Goal: Transaction & Acquisition: Purchase product/service

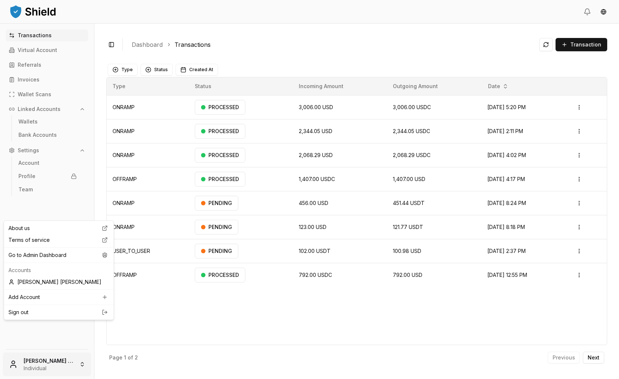
click at [46, 359] on html "Transactions Virtual Account Referrals Invoices Wallet Scans Linked Accounts Wa…" at bounding box center [309, 189] width 619 height 379
click at [565, 66] on html "Transactions Virtual Account Referrals Invoices Wallet Scans Linked Accounts Wa…" at bounding box center [309, 189] width 619 height 379
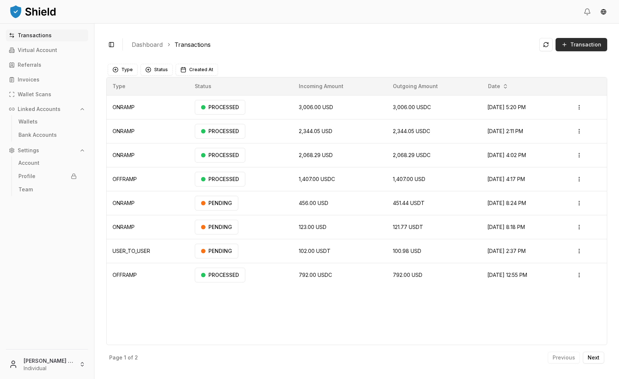
click at [570, 48] on span "Transaction" at bounding box center [585, 44] width 31 height 7
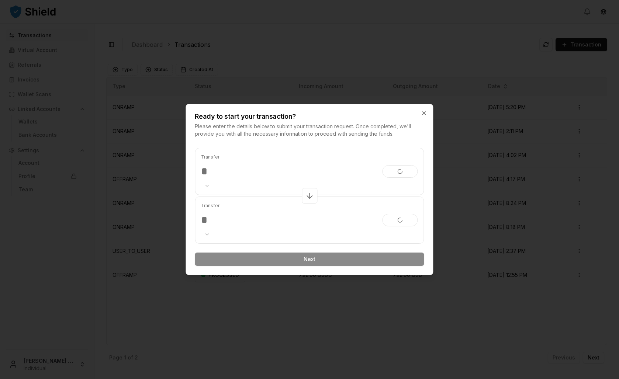
click at [561, 52] on div at bounding box center [309, 189] width 619 height 379
click at [559, 70] on div at bounding box center [309, 189] width 619 height 379
click at [423, 110] on icon "button" at bounding box center [424, 113] width 6 height 6
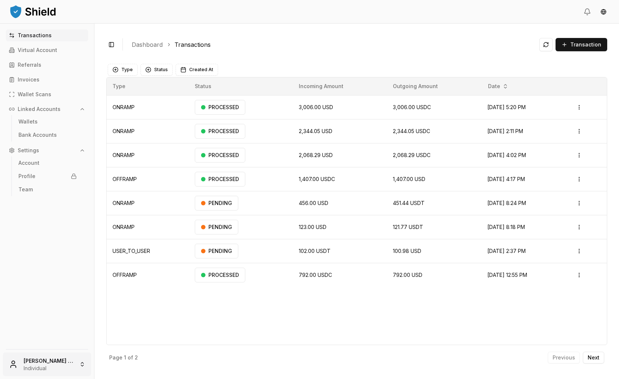
click at [56, 361] on html "Transactions Virtual Account Referrals Invoices Wallet Scans Linked Accounts Wa…" at bounding box center [309, 189] width 619 height 379
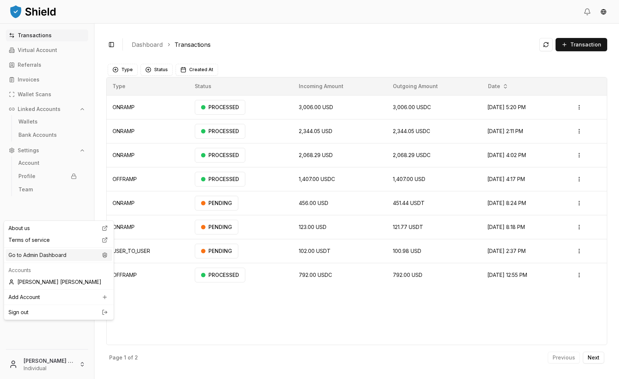
click at [79, 261] on div "Go to Admin Dashboard" at bounding box center [59, 255] width 107 height 12
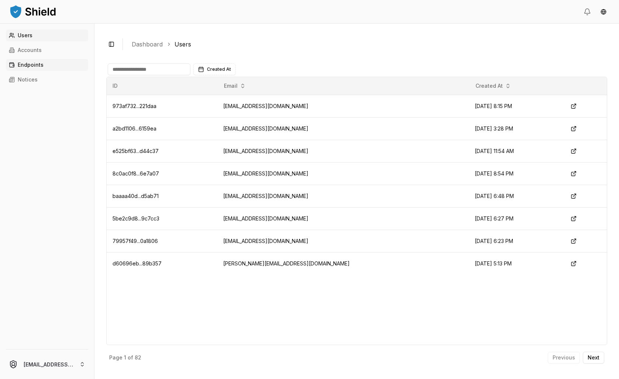
click at [15, 68] on icon at bounding box center [12, 65] width 6 height 6
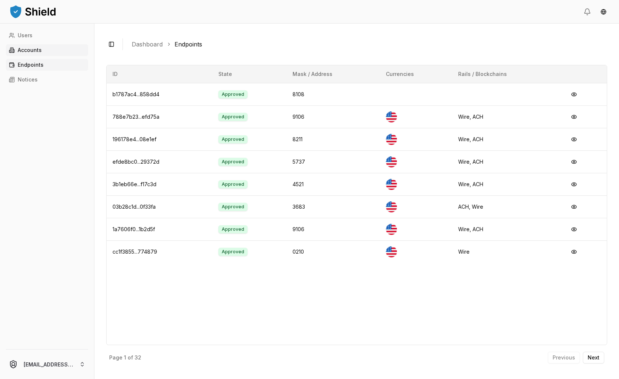
click at [53, 56] on link "Accounts" at bounding box center [47, 50] width 82 height 12
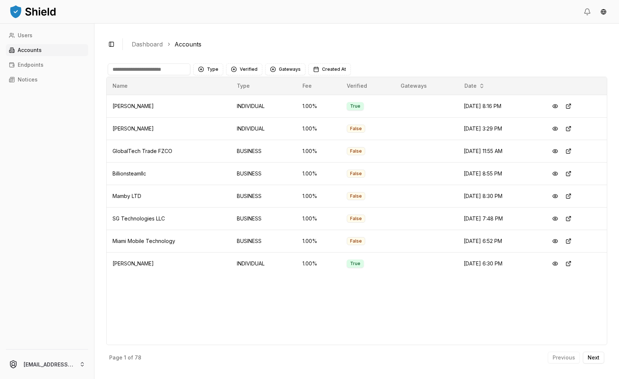
click at [169, 75] on input at bounding box center [149, 69] width 83 height 12
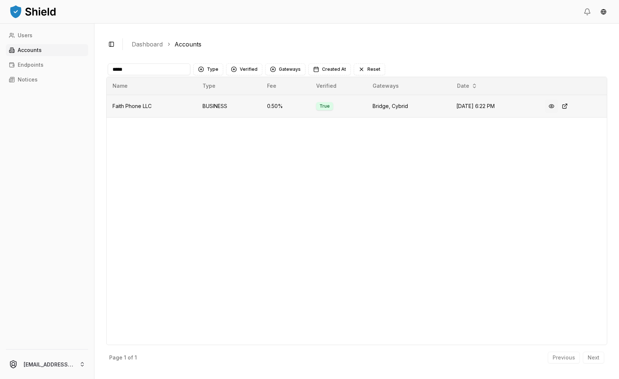
type input "*****"
click at [556, 113] on button at bounding box center [551, 106] width 13 height 13
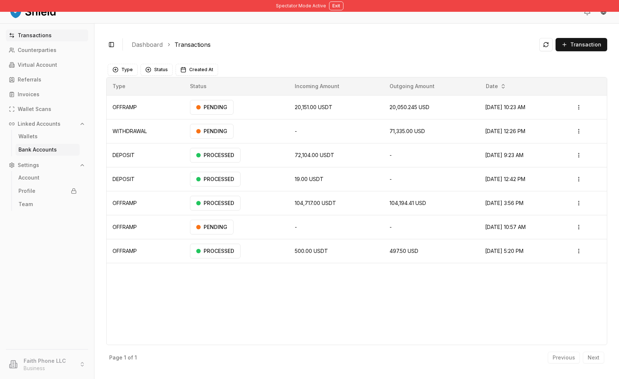
click at [67, 156] on link "Bank Accounts" at bounding box center [47, 150] width 64 height 12
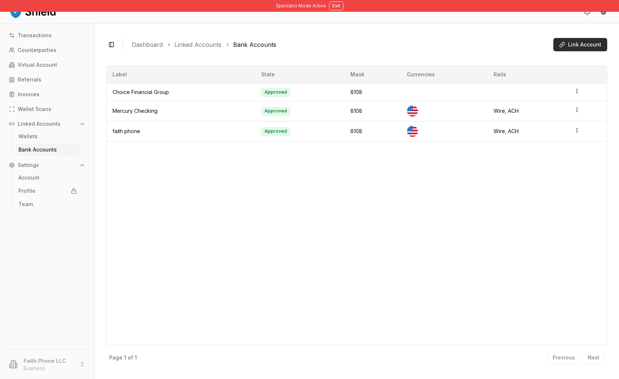
click at [568, 48] on span "Link Account" at bounding box center [584, 44] width 33 height 7
click at [580, 112] on html "Spectator Mode Active Exit Transactions Counterparties Virtual Account Referral…" at bounding box center [309, 189] width 619 height 379
click at [549, 90] on div "Edit" at bounding box center [535, 85] width 45 height 12
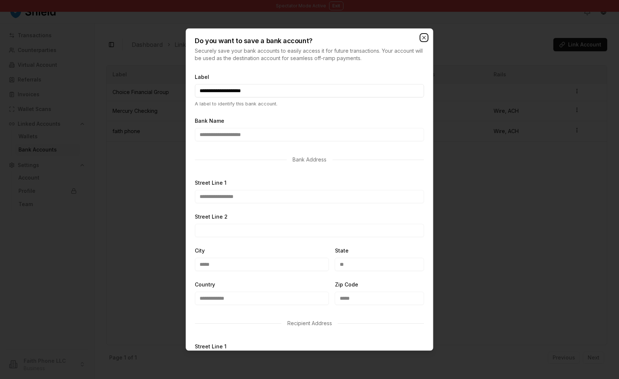
click at [421, 41] on icon "button" at bounding box center [424, 38] width 6 height 6
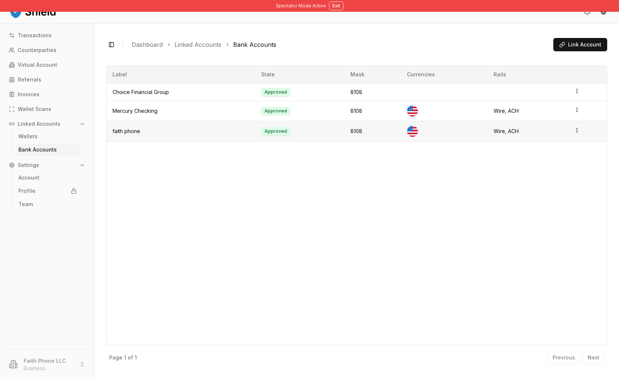
click at [581, 156] on html "Spectator Mode Active Exit Transactions Counterparties Virtual Account Referral…" at bounding box center [309, 189] width 619 height 379
click at [580, 113] on icon "button" at bounding box center [577, 110] width 6 height 6
click at [579, 113] on icon "button" at bounding box center [577, 110] width 6 height 6
click at [565, 191] on div "Label State Mask Currencies Rails Choice Financial Group Approved 8108 Mercury …" at bounding box center [356, 205] width 501 height 280
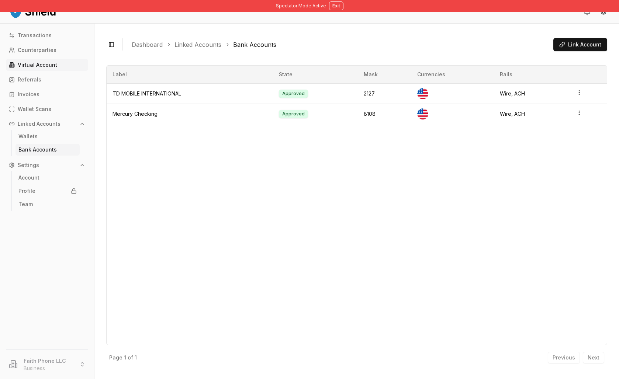
click at [49, 67] on p "Virtual Account" at bounding box center [37, 64] width 39 height 5
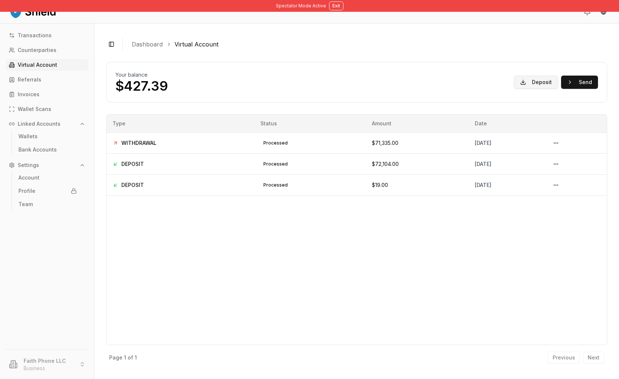
click at [514, 89] on button "Deposit" at bounding box center [536, 82] width 44 height 13
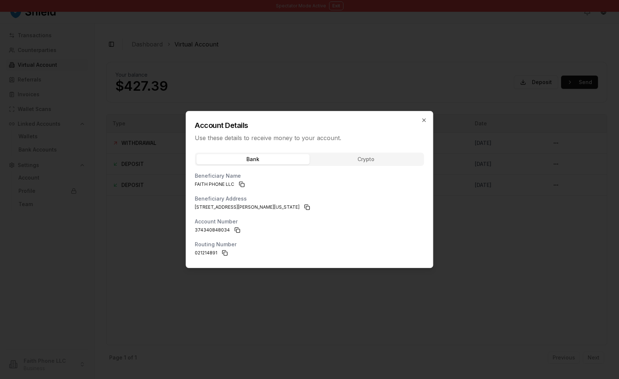
click at [479, 100] on div at bounding box center [309, 189] width 619 height 379
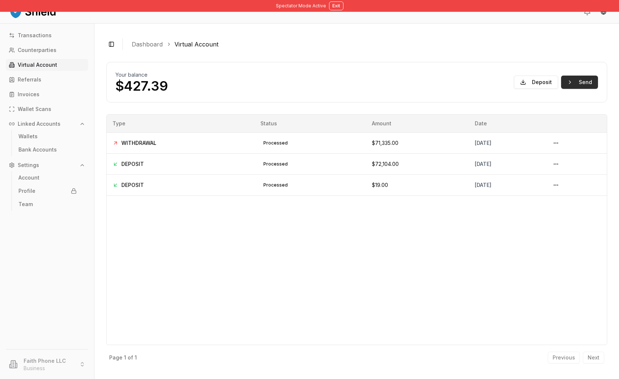
click at [561, 89] on button "Send" at bounding box center [579, 82] width 37 height 13
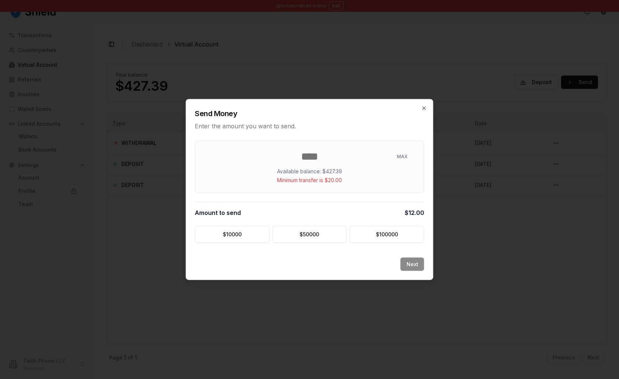
type input "*"
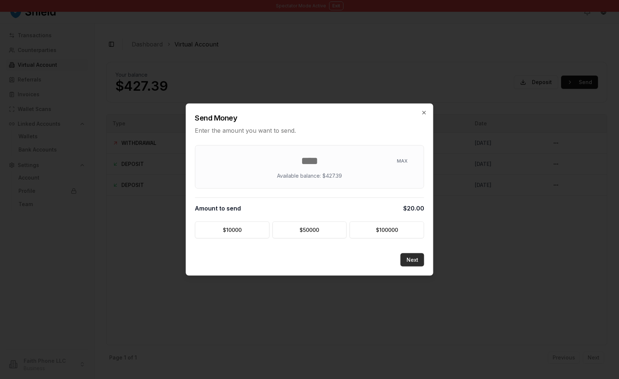
type input "**"
click at [406, 267] on button "Next" at bounding box center [412, 259] width 24 height 13
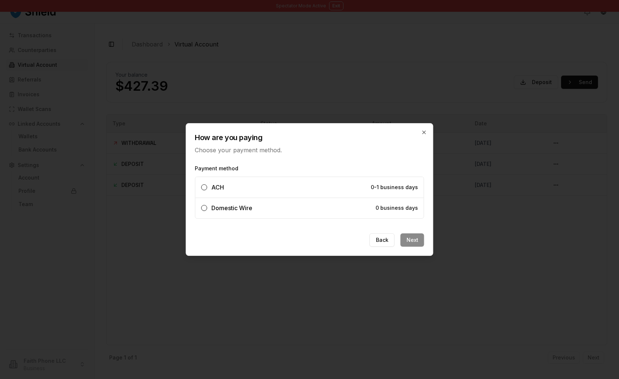
click at [296, 197] on label "ACH 0-1 business days" at bounding box center [309, 187] width 228 height 21
click at [207, 190] on button "ACH 0-1 business days" at bounding box center [204, 187] width 6 height 6
click at [299, 207] on label "Domestic Wire 0 business days" at bounding box center [309, 208] width 228 height 21
click at [207, 207] on button "Domestic Wire 0 business days" at bounding box center [204, 208] width 6 height 6
click at [414, 247] on button "Next" at bounding box center [412, 239] width 24 height 13
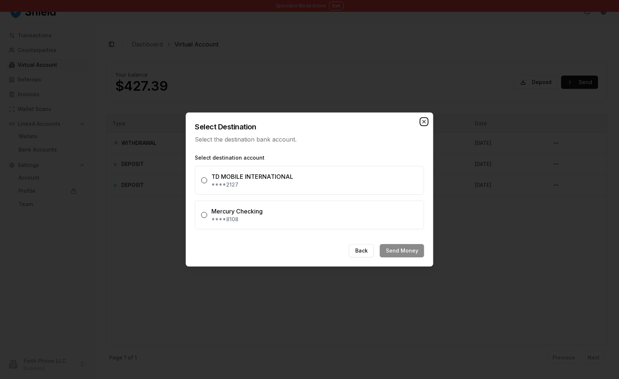
click at [423, 119] on icon "button" at bounding box center [424, 122] width 6 height 6
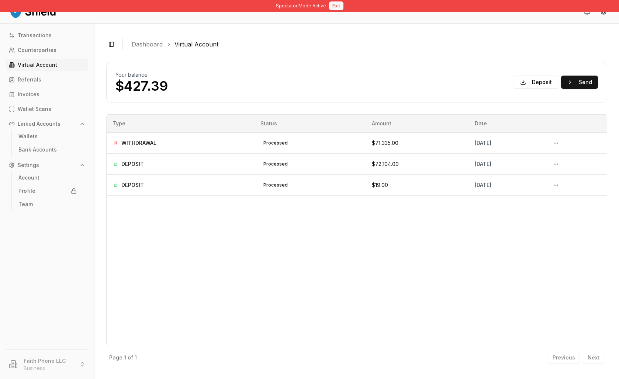
click at [343, 7] on button "Exit" at bounding box center [336, 5] width 14 height 9
